Goal: Task Accomplishment & Management: Manage account settings

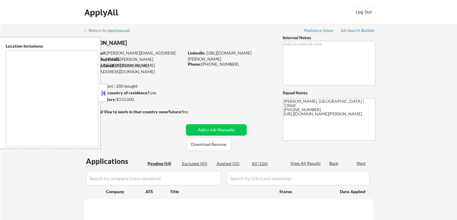
select select ""pending""
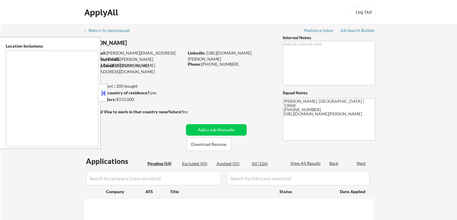
select select ""pending""
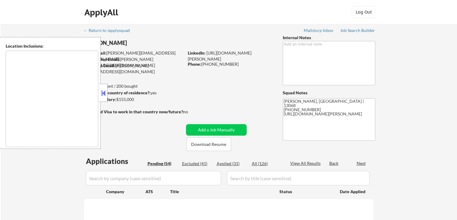
select select ""pending""
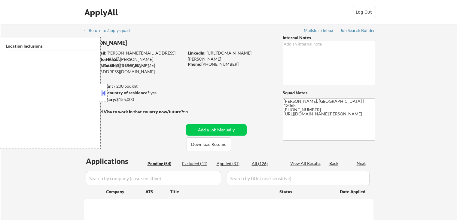
select select ""pending""
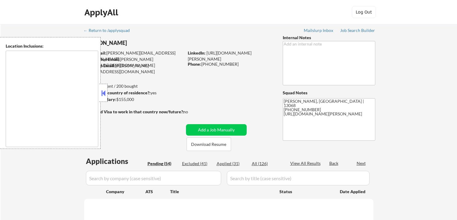
select select ""pending""
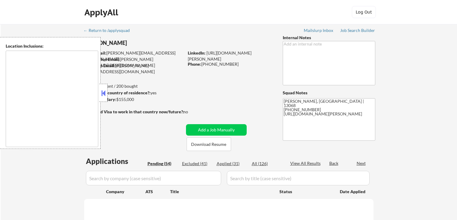
select select ""pending""
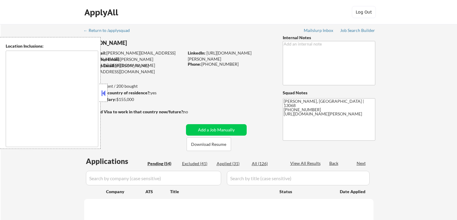
select select ""pending""
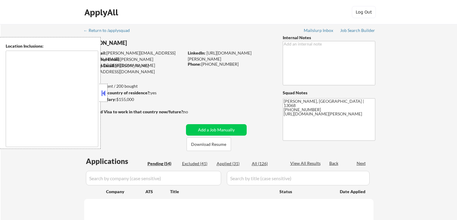
select select ""pending""
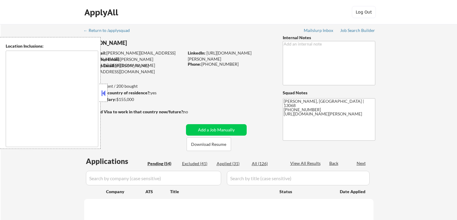
select select ""pending""
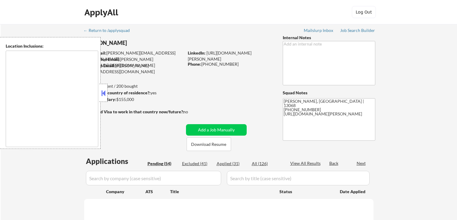
select select ""pending""
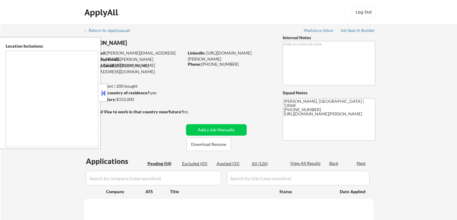
select select ""pending""
